Goal: Task Accomplishment & Management: Use online tool/utility

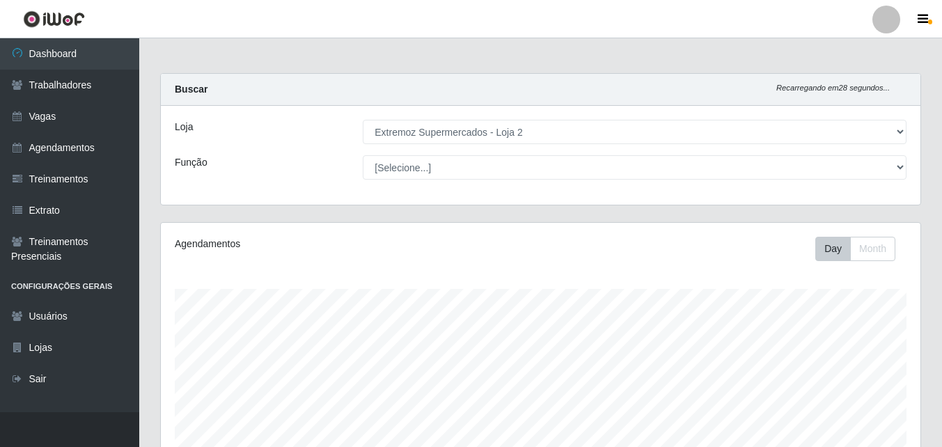
select select "521"
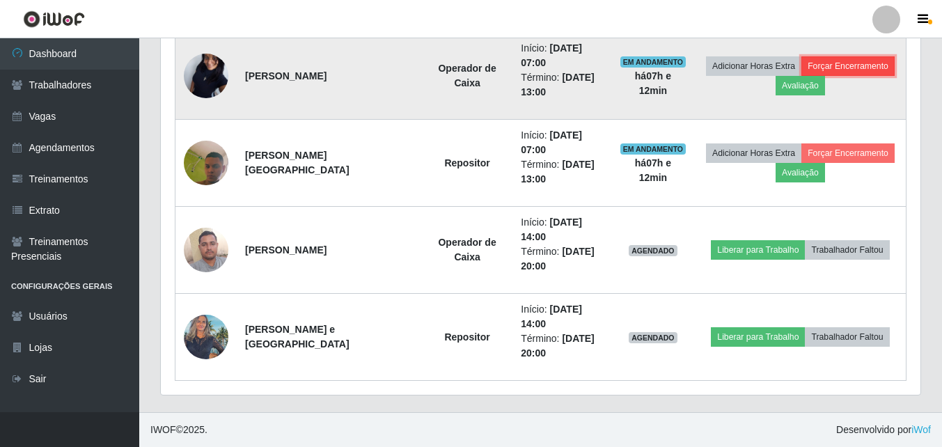
scroll to position [289, 760]
click at [873, 71] on button "Forçar Encerramento" at bounding box center [848, 65] width 93 height 19
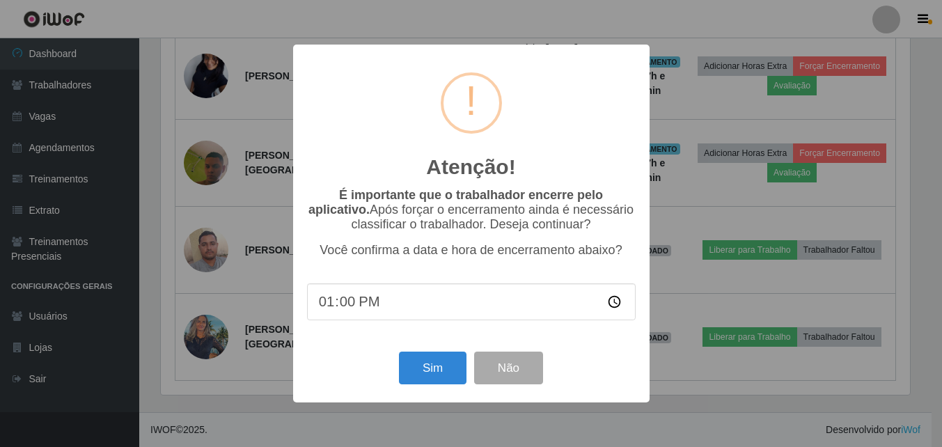
scroll to position [289, 753]
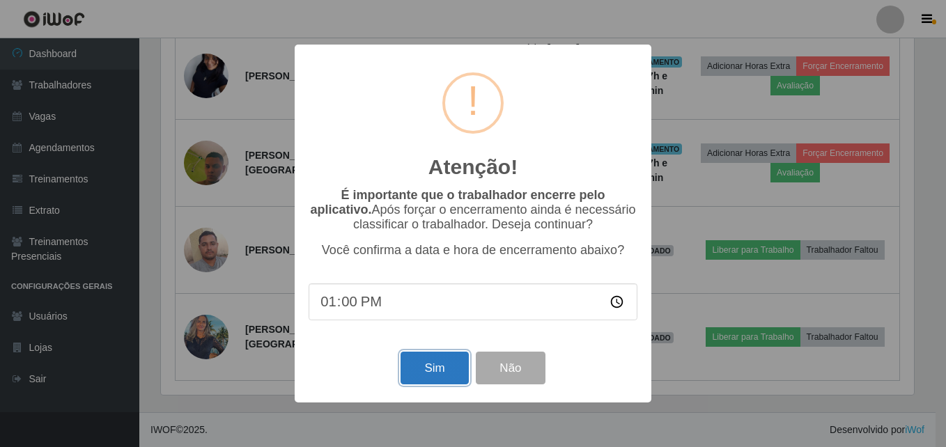
click at [453, 367] on button "Sim" at bounding box center [434, 368] width 68 height 33
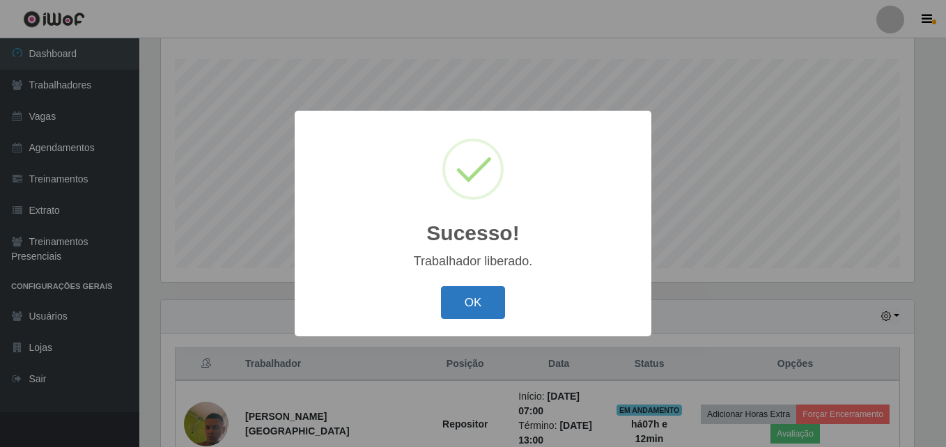
click at [480, 302] on button "OK" at bounding box center [473, 302] width 65 height 33
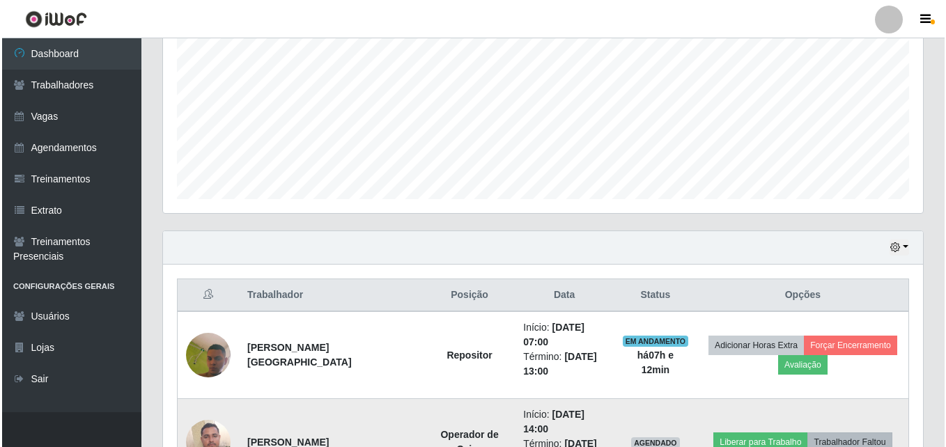
scroll to position [491, 0]
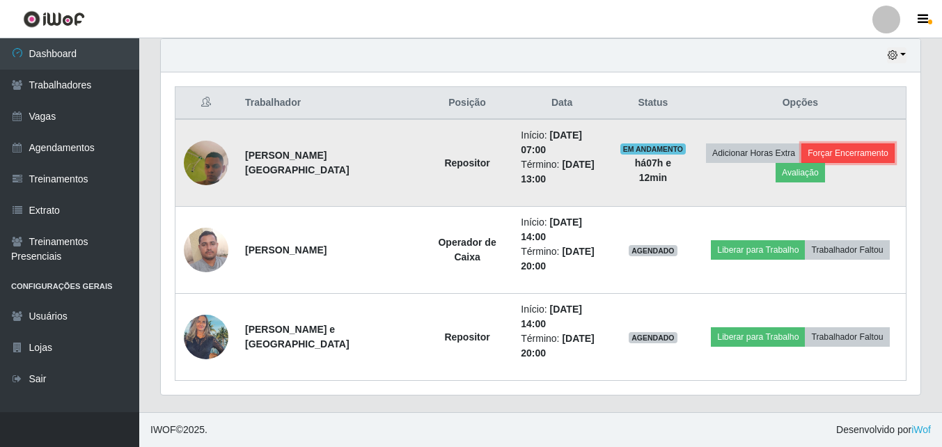
click at [852, 155] on button "Forçar Encerramento" at bounding box center [848, 152] width 93 height 19
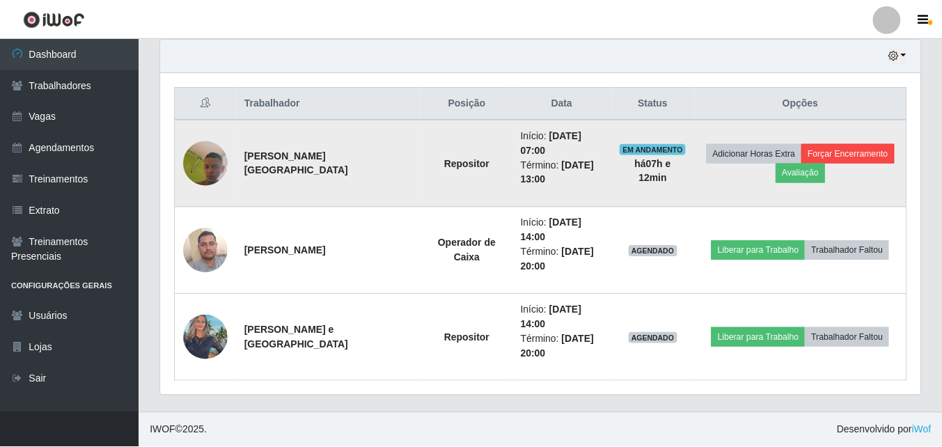
scroll to position [289, 753]
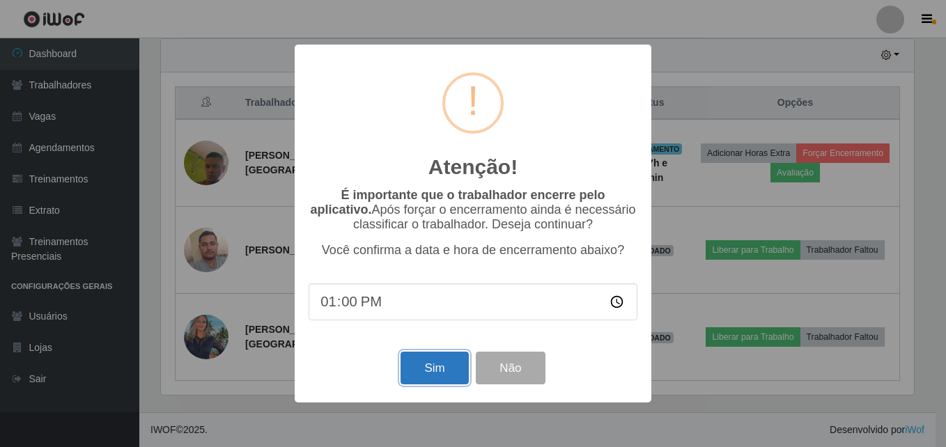
click at [421, 369] on button "Sim" at bounding box center [434, 368] width 68 height 33
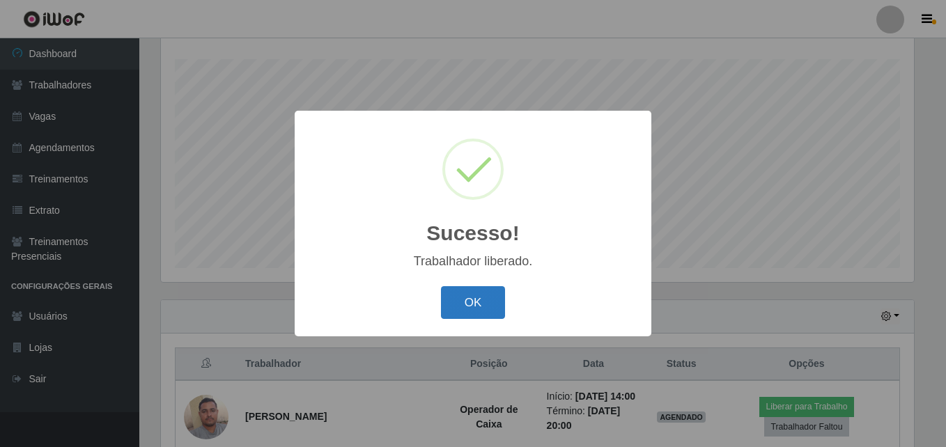
click at [479, 309] on button "OK" at bounding box center [473, 302] width 65 height 33
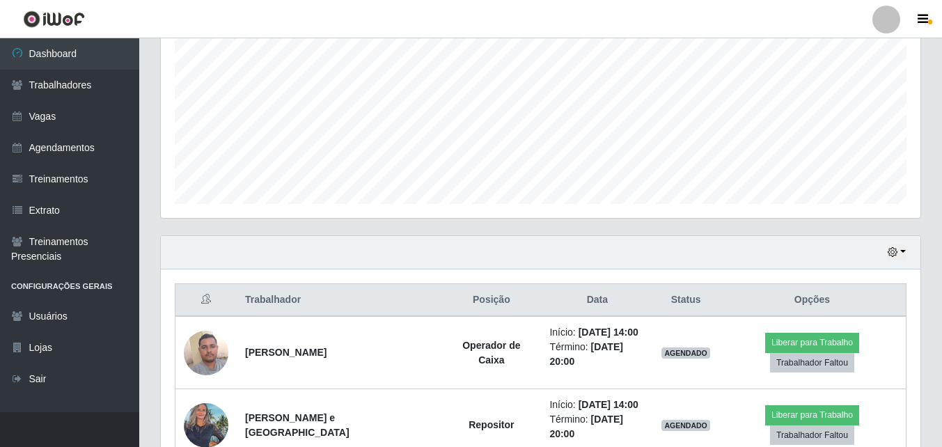
scroll to position [375, 0]
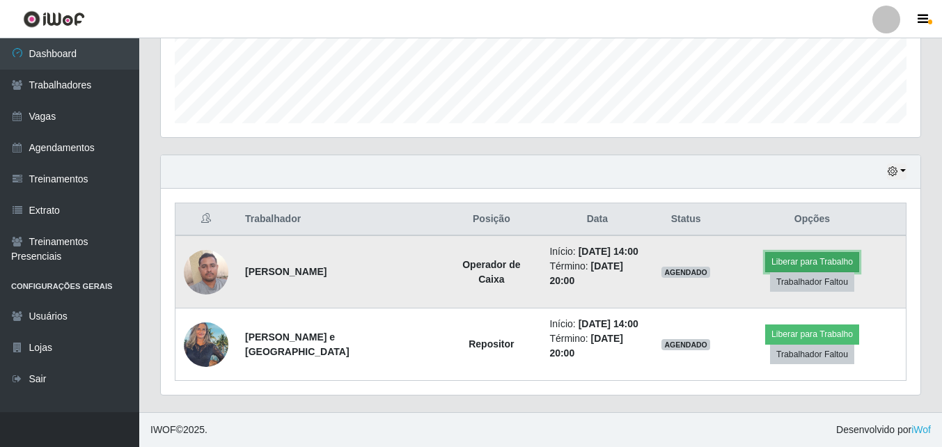
click at [807, 268] on button "Liberar para Trabalho" at bounding box center [812, 261] width 94 height 19
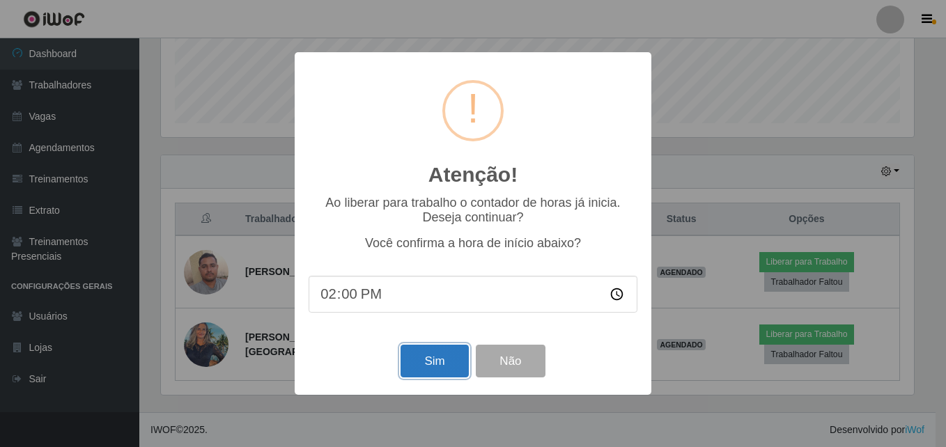
click at [435, 370] on button "Sim" at bounding box center [434, 361] width 68 height 33
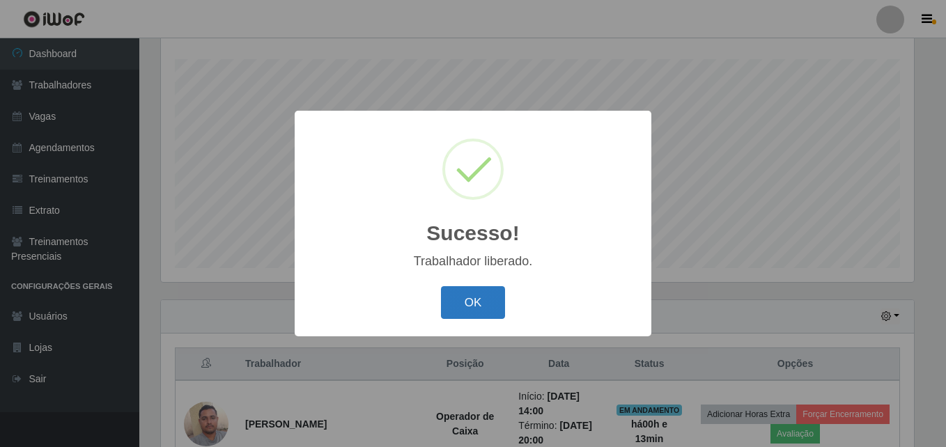
click at [476, 309] on button "OK" at bounding box center [473, 302] width 65 height 33
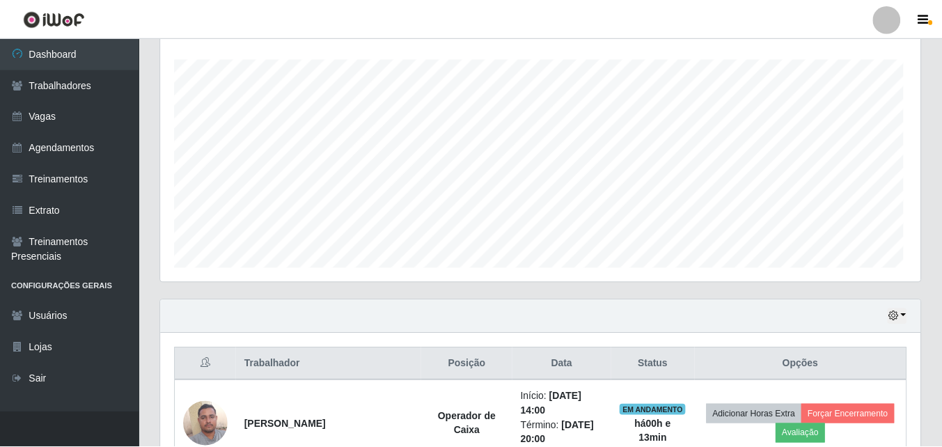
scroll to position [0, 0]
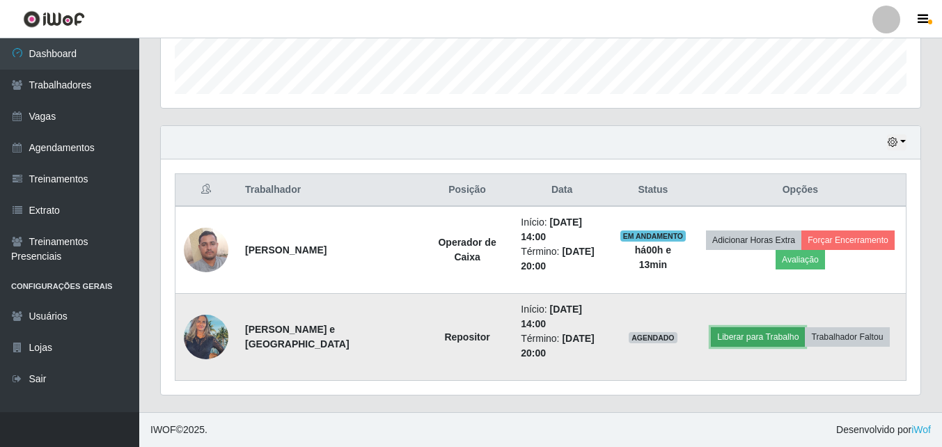
click at [769, 341] on button "Liberar para Trabalho" at bounding box center [758, 336] width 94 height 19
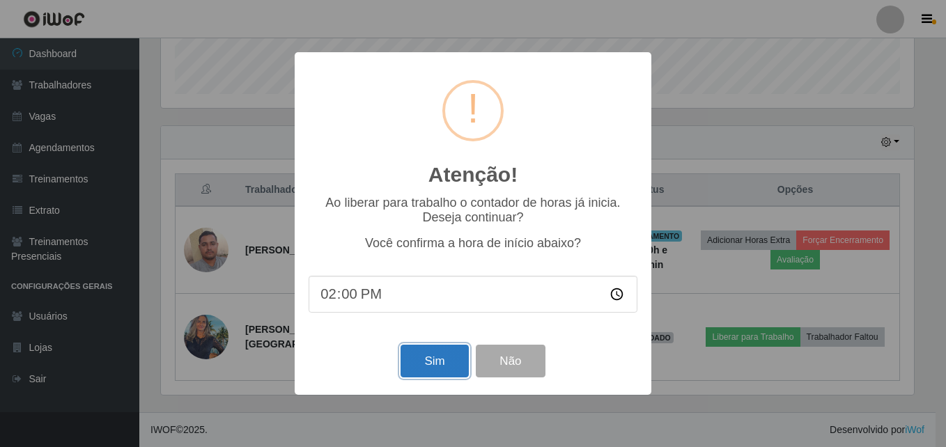
click at [430, 365] on button "Sim" at bounding box center [434, 361] width 68 height 33
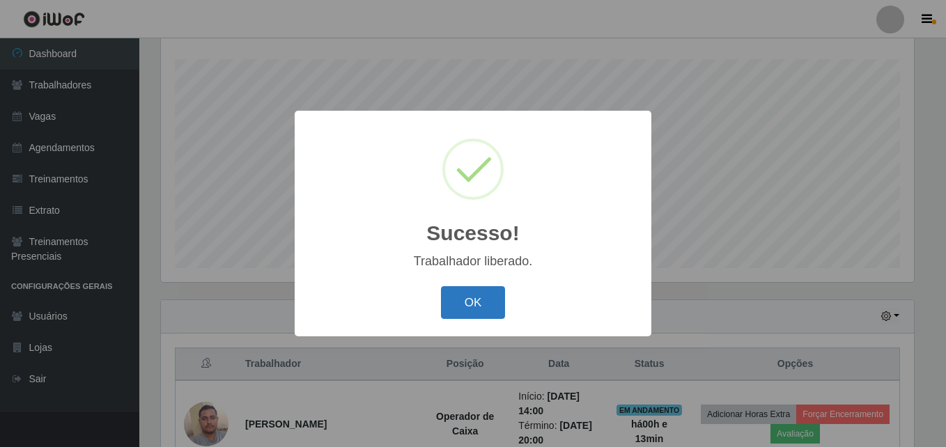
click at [480, 308] on button "OK" at bounding box center [473, 302] width 65 height 33
